Goal: Information Seeking & Learning: Learn about a topic

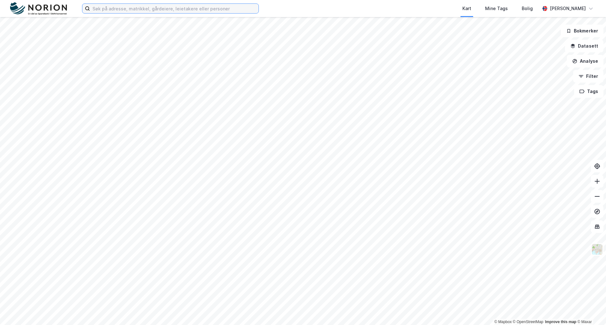
click at [158, 7] on input at bounding box center [174, 8] width 168 height 9
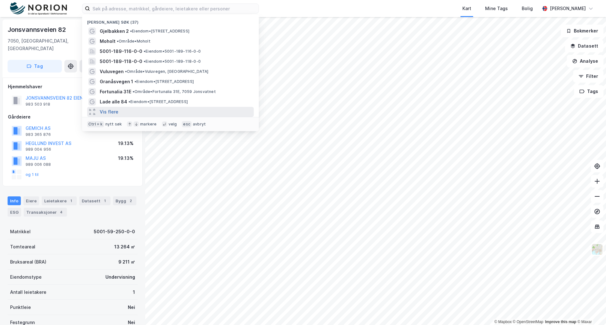
click at [107, 110] on button "Vis flere" at bounding box center [109, 112] width 19 height 8
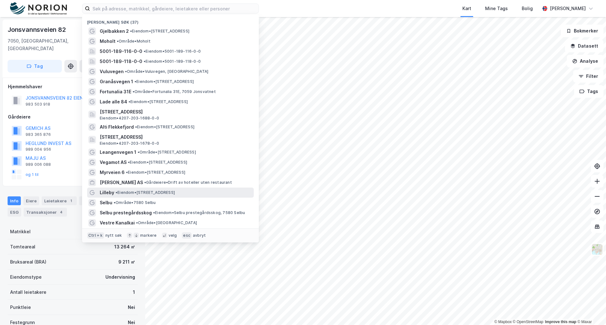
click at [116, 193] on span "•" at bounding box center [116, 192] width 2 height 5
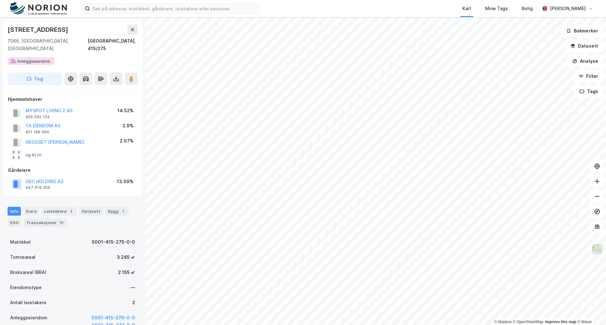
click at [0, 0] on button "og 91 til" at bounding box center [0, 0] width 0 height 0
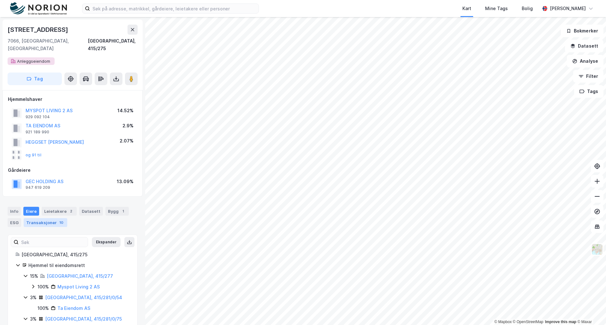
click at [50, 218] on div "Transaksjoner 10" at bounding box center [46, 222] width 44 height 9
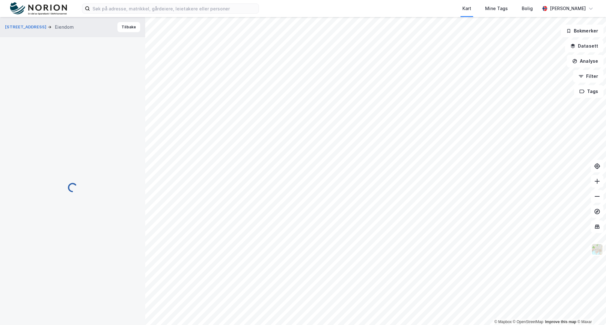
scroll to position [6, 0]
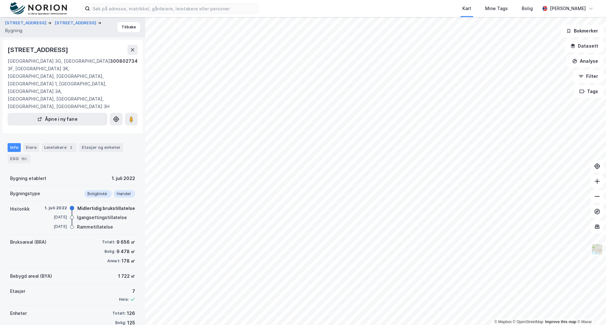
scroll to position [6, 0]
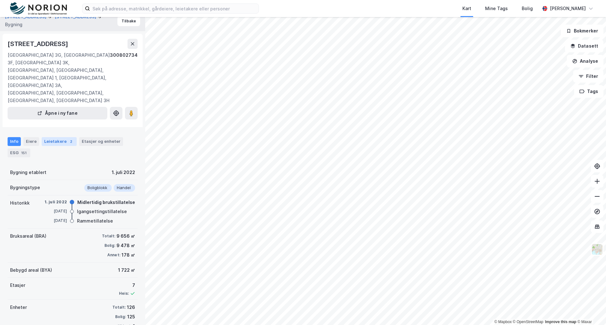
click at [58, 137] on div "Leietakere 2" at bounding box center [59, 141] width 35 height 9
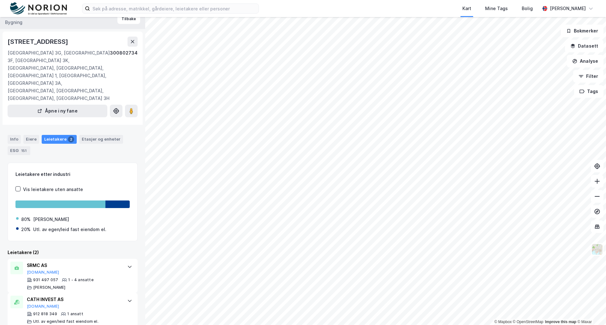
scroll to position [10, 0]
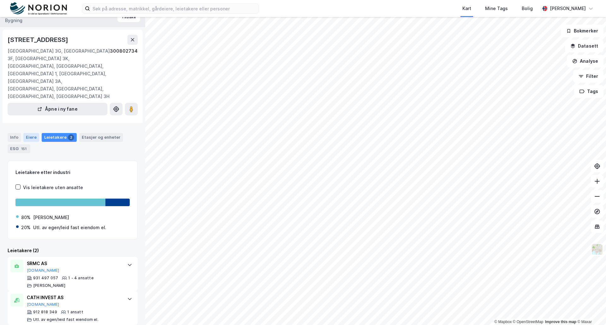
click at [30, 133] on div "Eiere" at bounding box center [31, 137] width 16 height 9
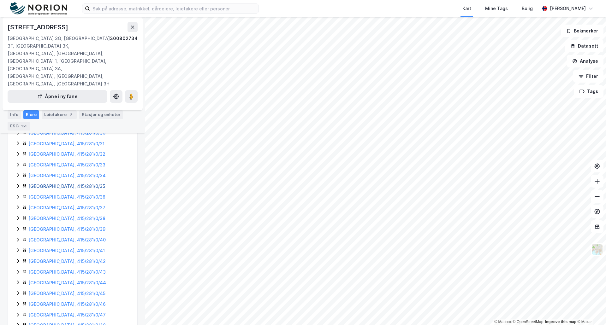
scroll to position [420, 0]
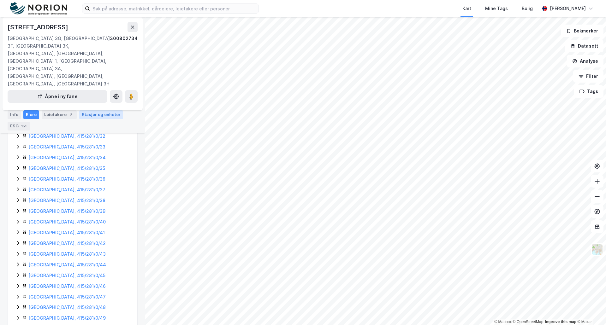
click at [93, 114] on div "Etasjer og enheter" at bounding box center [101, 115] width 39 height 6
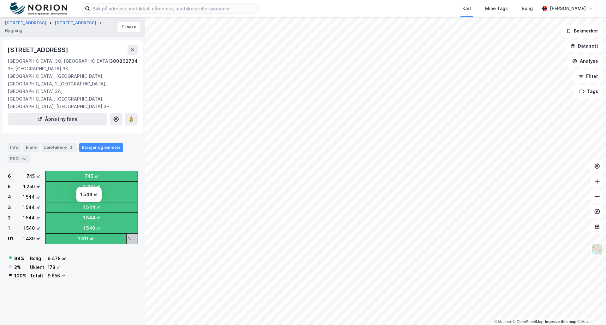
click at [76, 214] on div "1 544 ㎡" at bounding box center [92, 218] width 92 height 10
click at [128, 235] on div "178 ㎡" at bounding box center [132, 239] width 9 height 8
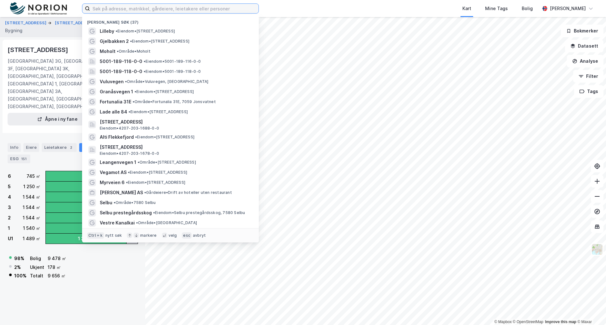
click at [152, 9] on input at bounding box center [174, 8] width 168 height 9
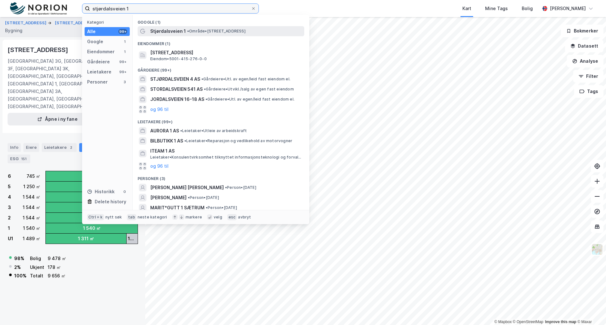
type input "stjørdalsveien 1"
click at [167, 33] on span "Stjørdalsveien 1" at bounding box center [168, 31] width 36 height 8
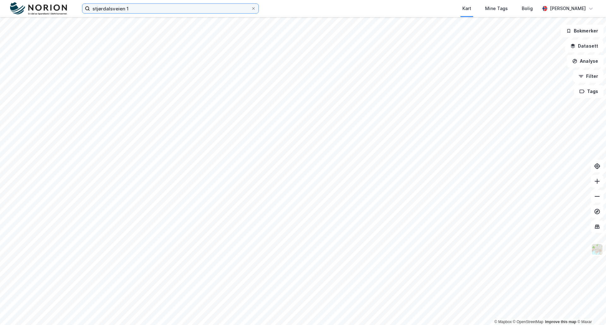
click at [132, 6] on input "stjørdalsveien 1" at bounding box center [170, 8] width 161 height 9
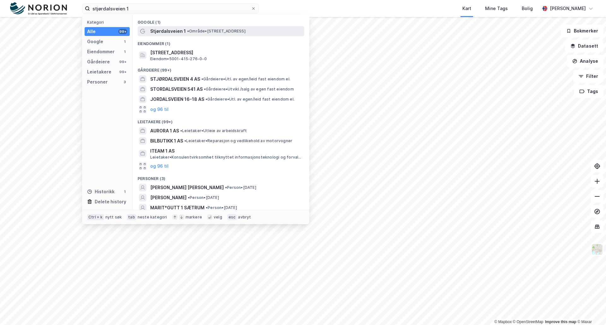
click at [187, 32] on span "•" at bounding box center [188, 31] width 2 height 5
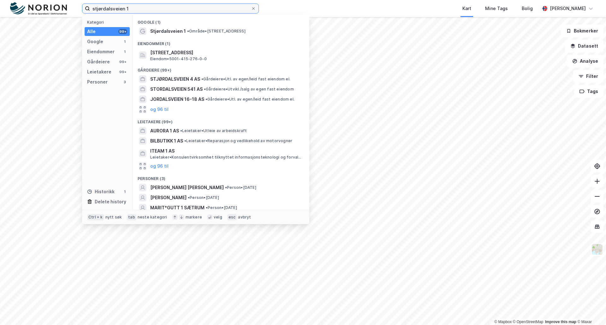
click at [143, 11] on input "stjørdalsveien 1" at bounding box center [170, 8] width 161 height 9
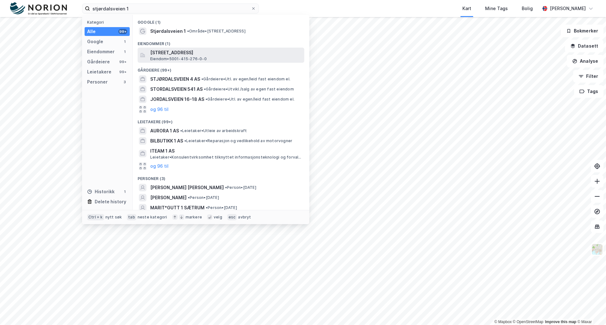
click at [164, 53] on span "[STREET_ADDRESS]" at bounding box center [225, 53] width 151 height 8
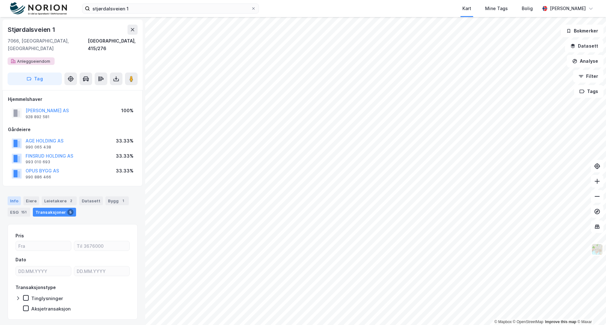
click at [15, 196] on div "Info" at bounding box center [14, 200] width 13 height 9
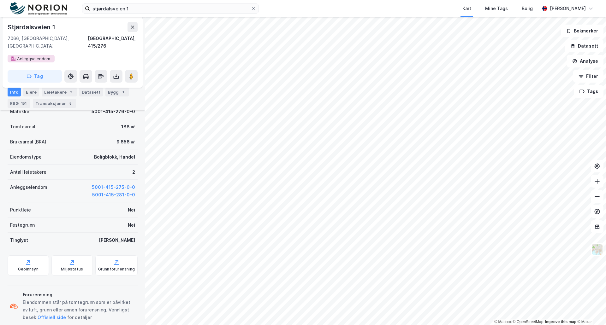
scroll to position [124, 0]
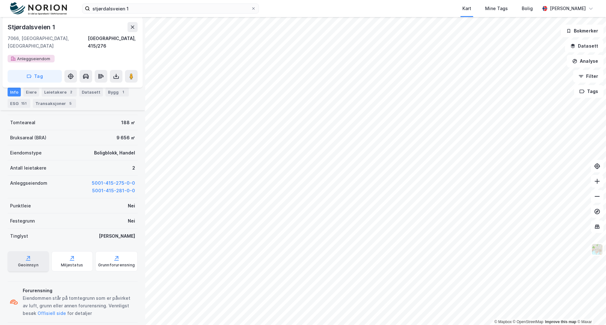
click at [30, 255] on icon at bounding box center [28, 258] width 6 height 6
